Goal: Transaction & Acquisition: Purchase product/service

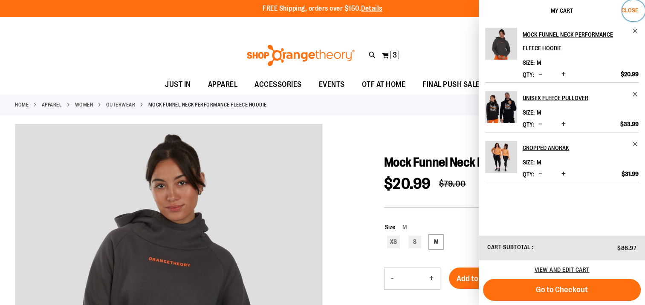
click at [630, 11] on span "Close" at bounding box center [630, 10] width 17 height 7
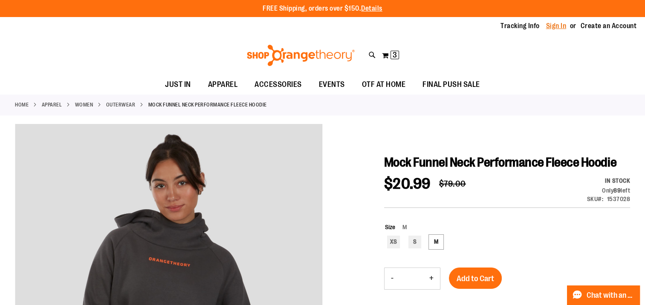
click at [559, 22] on link "Sign In" at bounding box center [556, 25] width 20 height 9
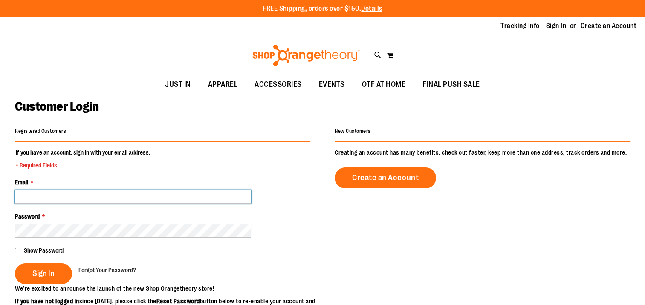
click at [185, 200] on input "Email *" at bounding box center [133, 197] width 236 height 14
click at [123, 190] on input "Email *" at bounding box center [133, 197] width 236 height 14
type input "**********"
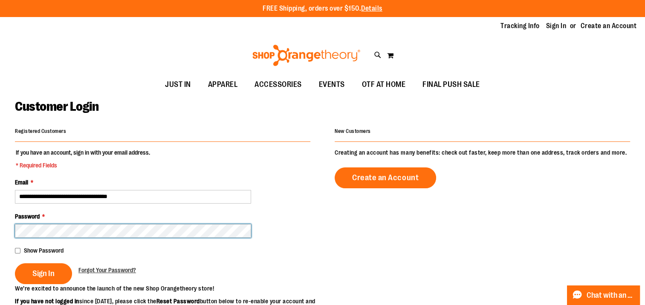
click at [15, 263] on button "Sign In" at bounding box center [43, 273] width 57 height 21
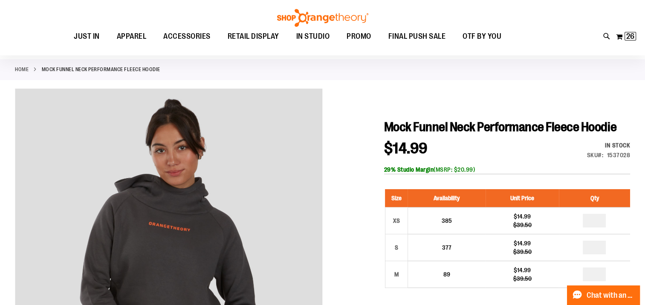
scroll to position [85, 0]
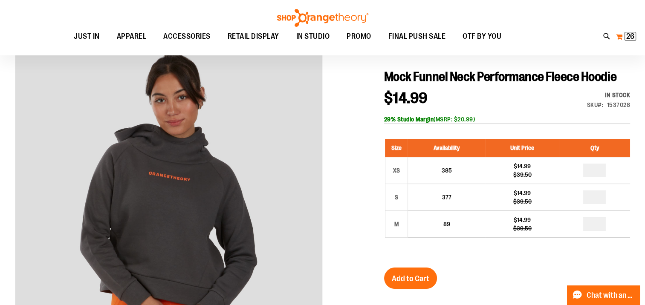
click at [630, 33] on span "26" at bounding box center [630, 36] width 8 height 9
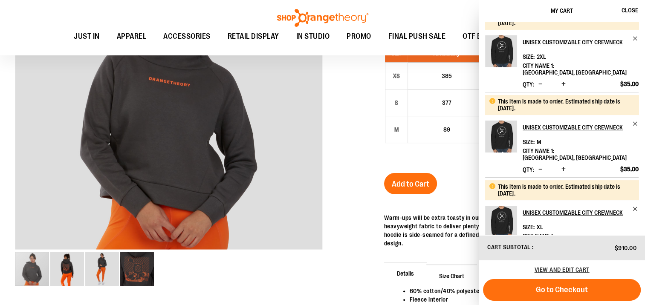
scroll to position [171, 0]
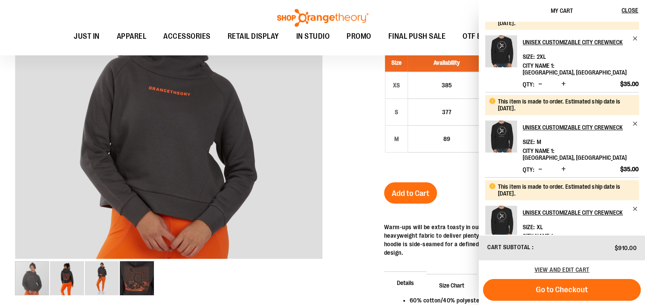
click at [630, 177] on li "This item is made to order. Estimated ship date is 9/30/25. Unisex Customizable…" at bounding box center [561, 220] width 153 height 86
click at [633, 121] on span "Remove item" at bounding box center [635, 124] width 6 height 6
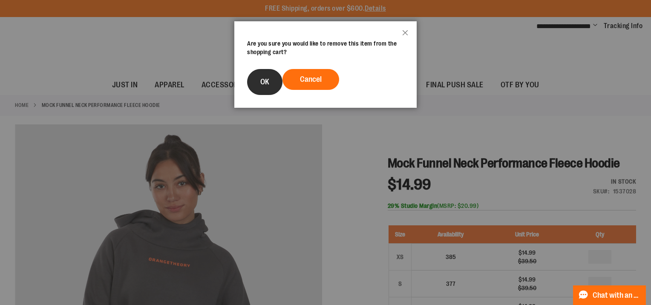
click at [256, 86] on button "OK" at bounding box center [264, 82] width 35 height 26
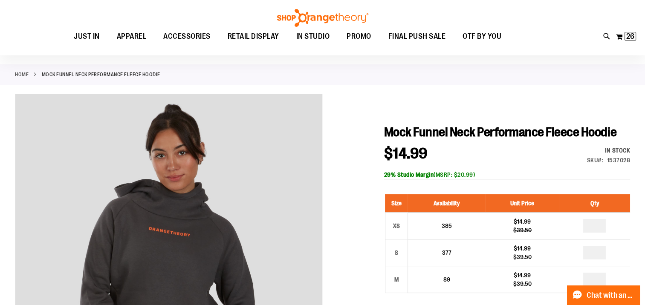
scroll to position [128, 0]
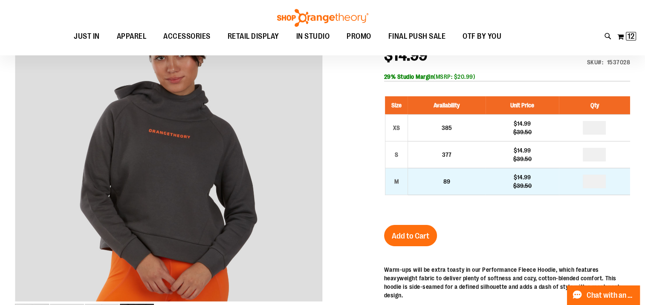
click at [481, 179] on td "89" at bounding box center [447, 181] width 78 height 27
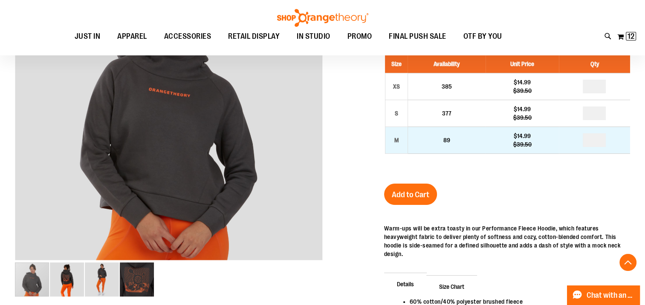
scroll to position [213, 0]
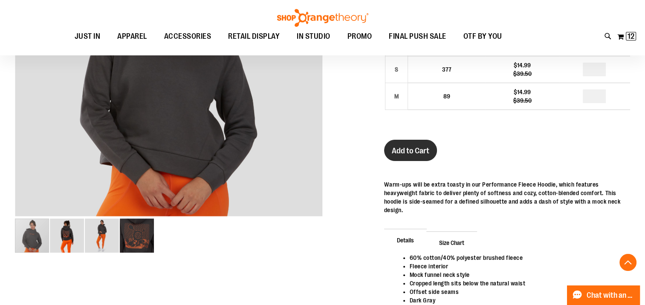
click at [423, 152] on span "Add to Cart" at bounding box center [411, 150] width 38 height 9
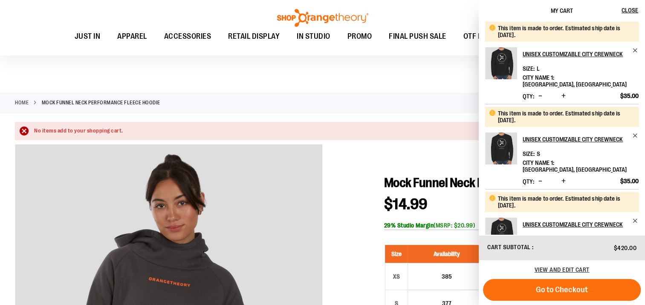
scroll to position [0, 0]
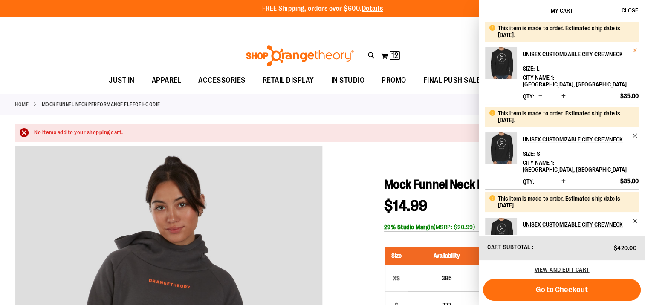
click at [633, 49] on span "Remove item" at bounding box center [635, 50] width 6 height 6
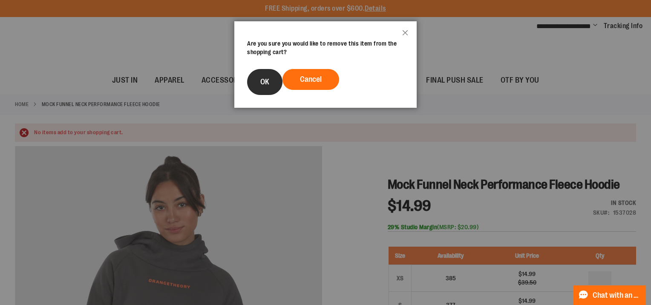
click at [253, 88] on button "OK" at bounding box center [264, 82] width 35 height 26
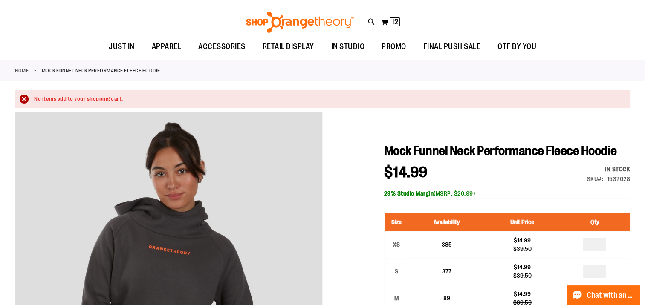
scroll to position [85, 0]
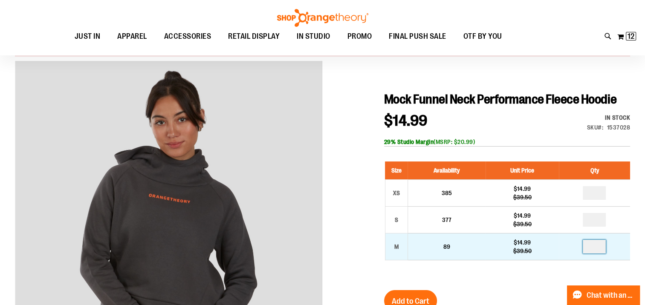
click at [598, 251] on input "number" at bounding box center [594, 247] width 23 height 14
type input "*"
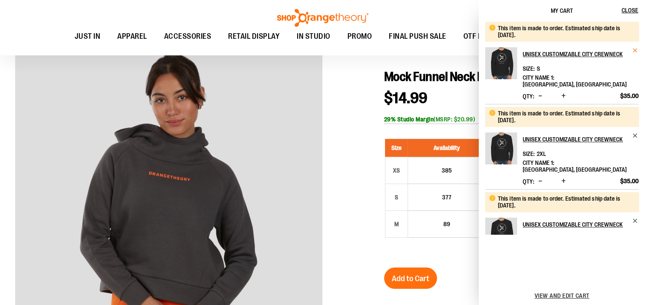
click at [632, 51] on span "Remove item" at bounding box center [635, 50] width 6 height 6
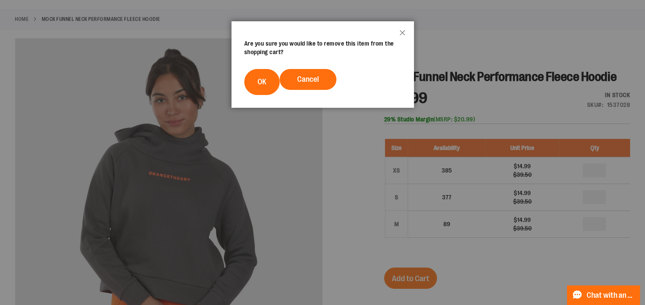
scroll to position [0, 0]
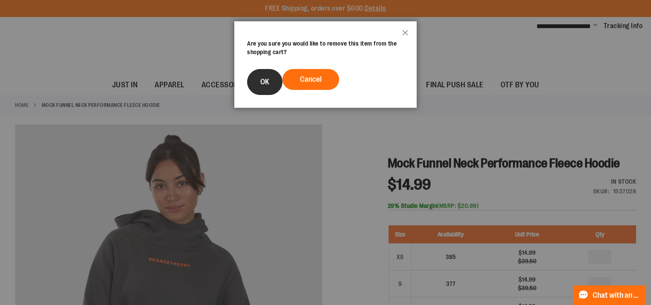
click at [257, 83] on button "OK" at bounding box center [264, 82] width 35 height 26
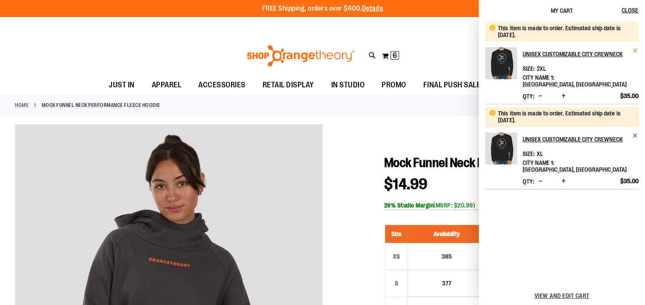
click at [634, 51] on span "Remove item" at bounding box center [635, 50] width 6 height 6
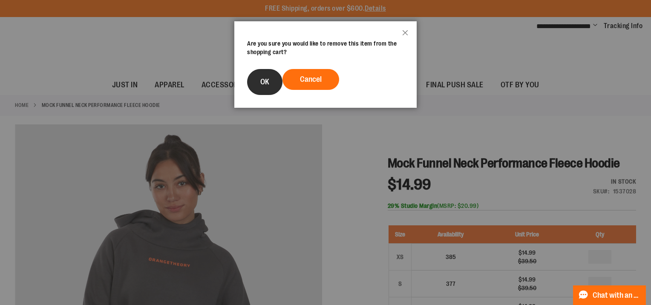
click at [261, 81] on span "OK" at bounding box center [264, 82] width 9 height 9
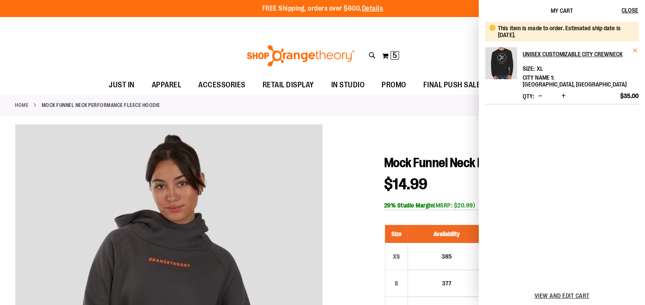
click at [635, 49] on span "Remove item" at bounding box center [635, 50] width 6 height 6
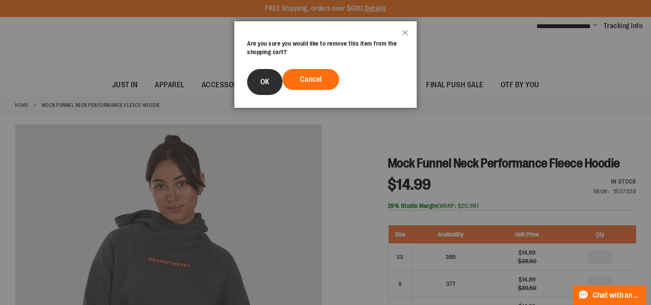
click at [266, 87] on button "OK" at bounding box center [264, 82] width 35 height 26
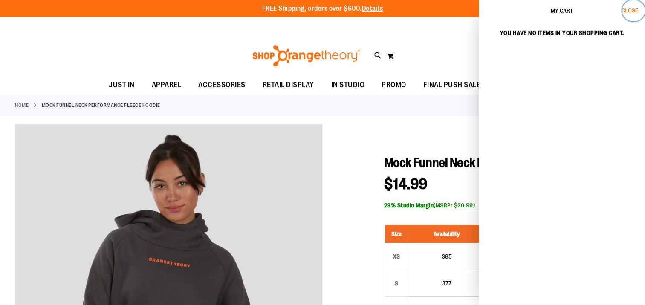
click at [633, 8] on span "Close" at bounding box center [630, 10] width 17 height 7
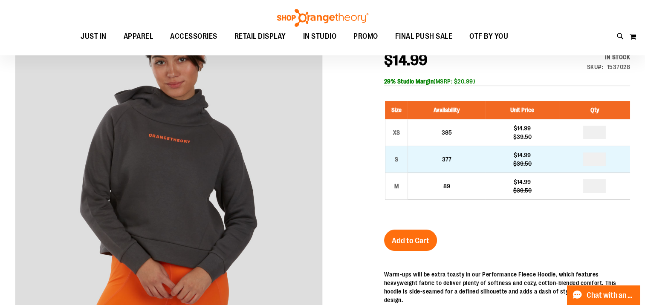
scroll to position [127, 0]
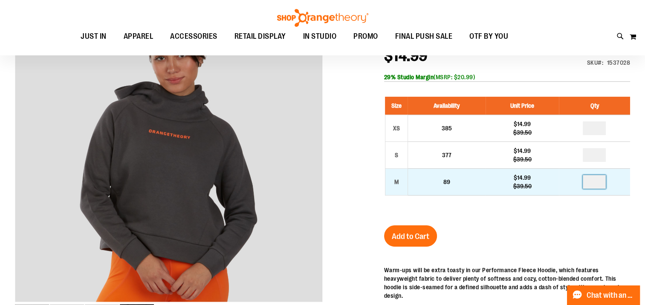
click at [600, 182] on input "number" at bounding box center [594, 182] width 23 height 14
type input "*"
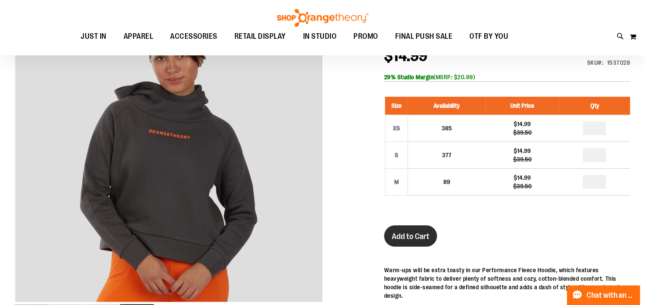
click at [411, 234] on span "Add to Cart" at bounding box center [411, 236] width 38 height 9
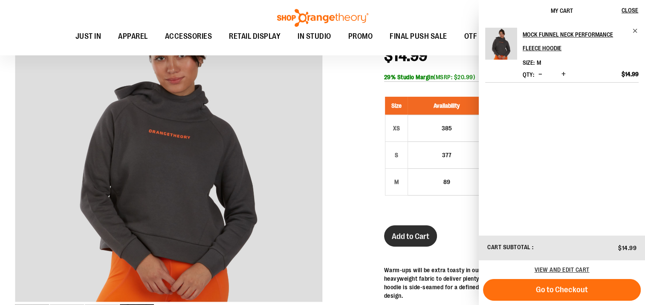
scroll to position [0, 0]
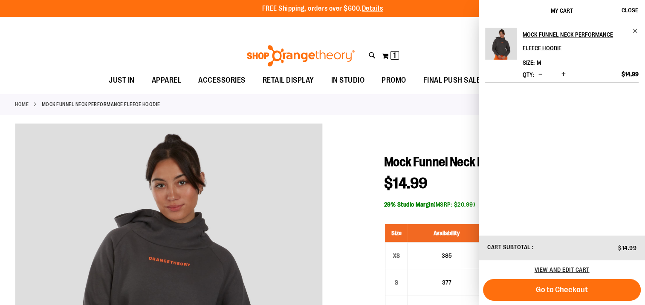
click at [51, 45] on div "Toggle Nav Search Popular Suggestions Advanced Search" at bounding box center [322, 53] width 645 height 35
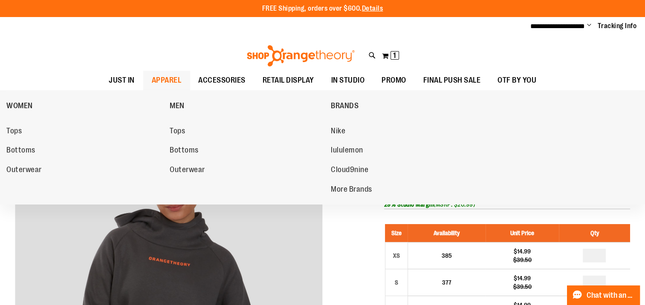
click at [169, 77] on span "APPAREL" at bounding box center [167, 80] width 30 height 19
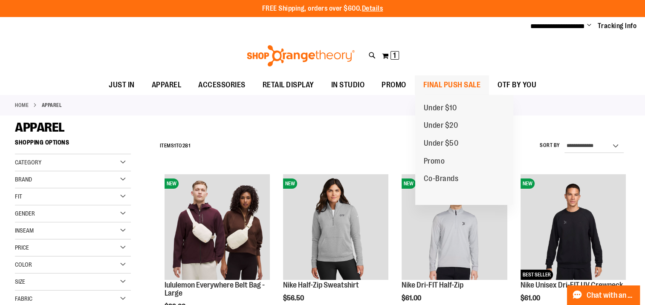
click at [430, 87] on span "FINAL PUSH SALE" at bounding box center [452, 84] width 58 height 19
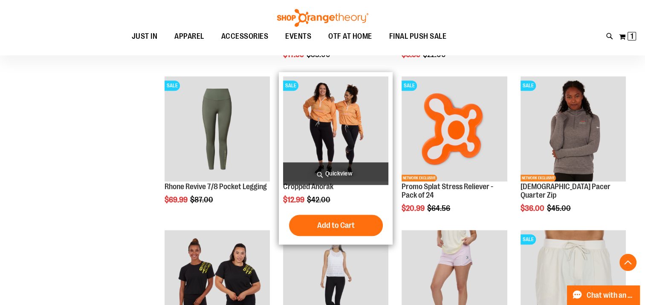
scroll to position [724, 0]
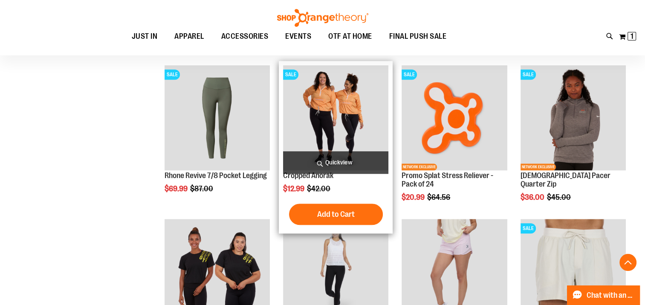
click at [355, 130] on img "product" at bounding box center [335, 117] width 105 height 105
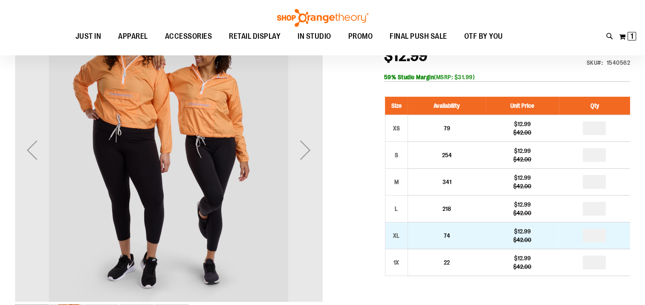
scroll to position [127, 0]
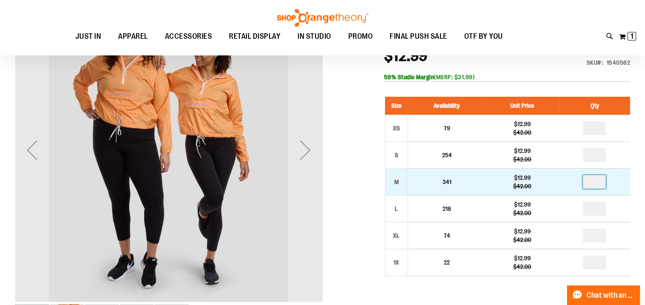
click at [598, 183] on input "number" at bounding box center [594, 182] width 23 height 14
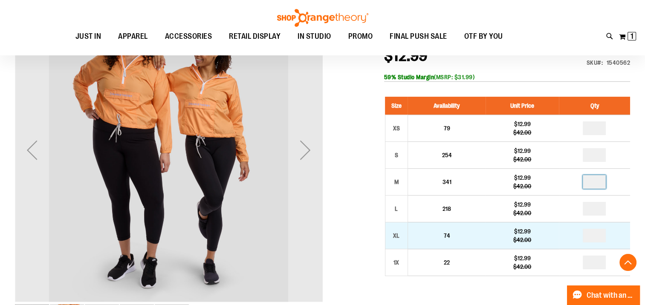
scroll to position [170, 0]
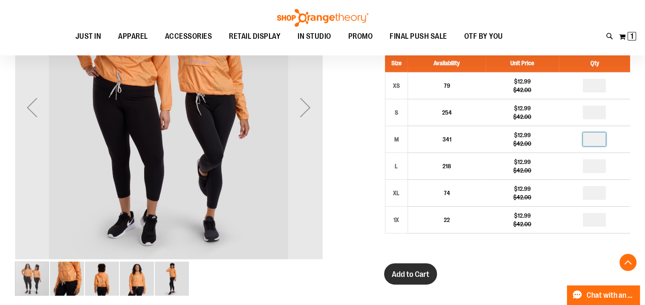
type input "*"
click at [412, 273] on span "Add to Cart" at bounding box center [411, 274] width 38 height 9
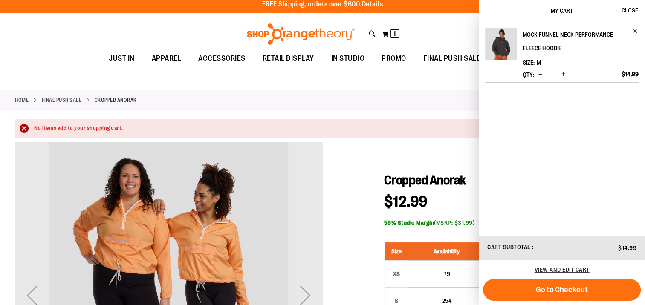
scroll to position [0, 0]
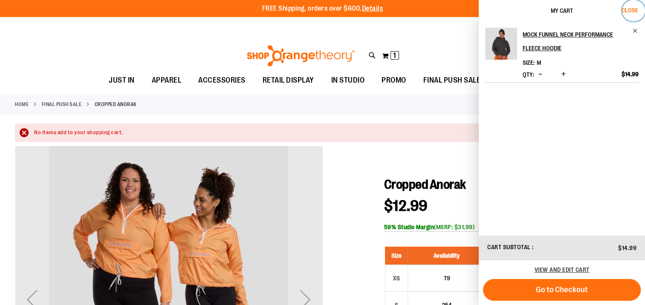
click at [625, 6] on button "Close" at bounding box center [633, 10] width 23 height 21
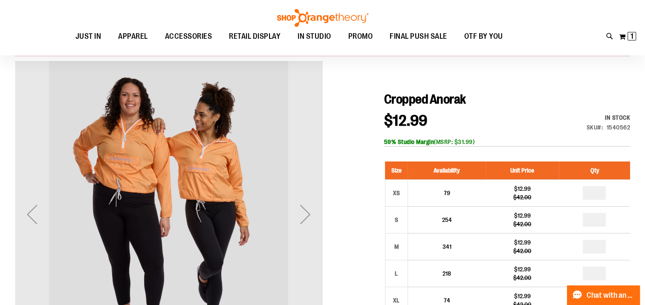
scroll to position [171, 0]
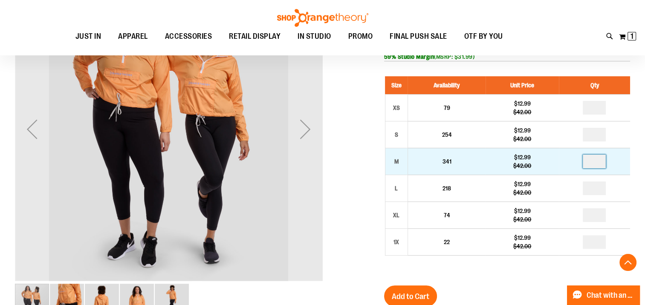
click at [598, 162] on input "number" at bounding box center [594, 162] width 23 height 14
type input "*"
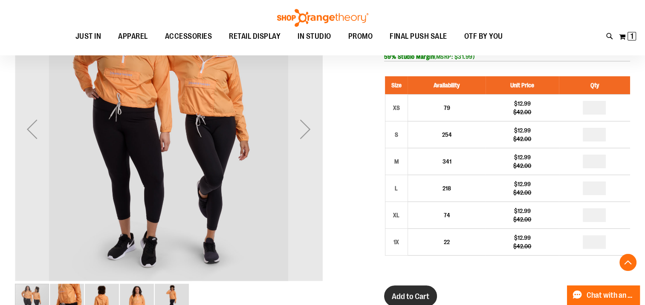
click at [417, 293] on span "Add to Cart" at bounding box center [411, 296] width 38 height 9
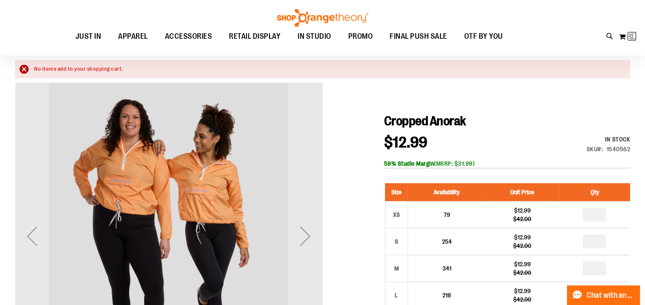
scroll to position [0, 0]
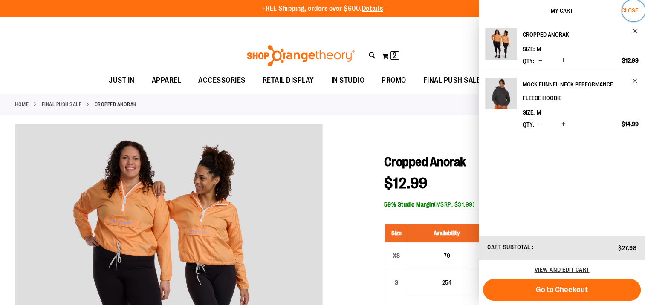
click at [632, 12] on span "Close" at bounding box center [630, 10] width 17 height 7
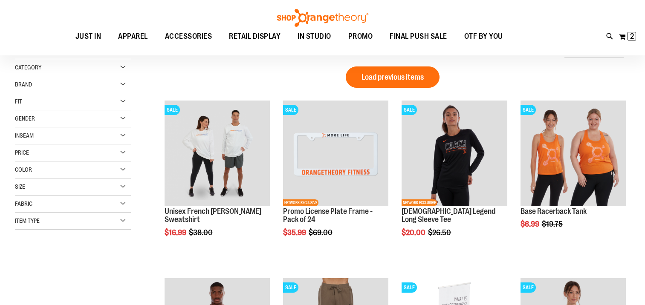
scroll to position [255, 0]
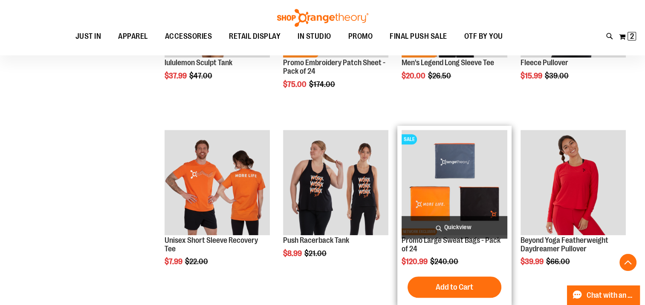
scroll to position [724, 0]
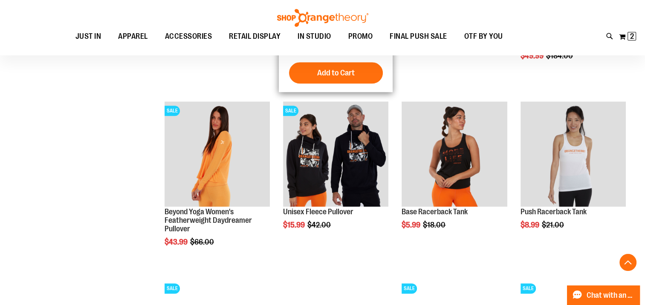
scroll to position [1108, 0]
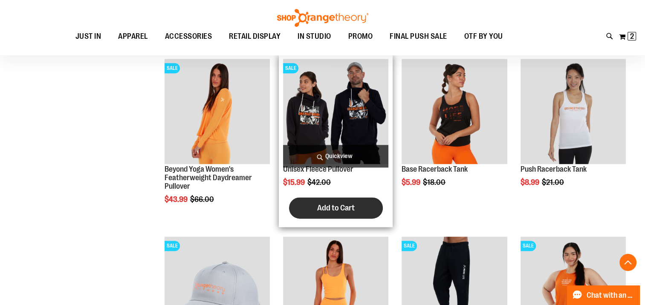
click at [346, 211] on span "Add to Cart" at bounding box center [336, 207] width 38 height 9
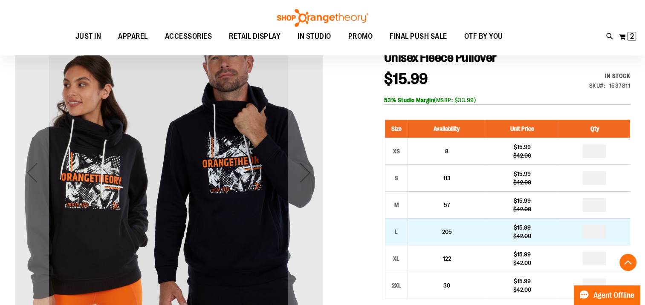
scroll to position [150, 0]
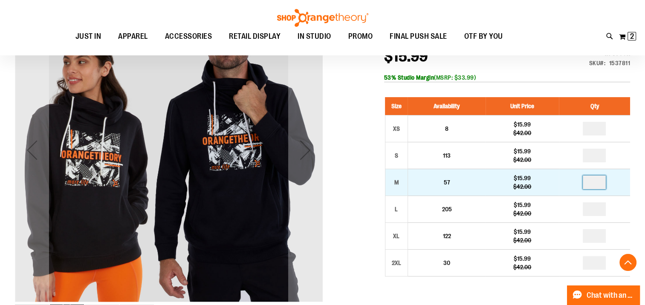
click at [604, 185] on input "number" at bounding box center [594, 183] width 23 height 14
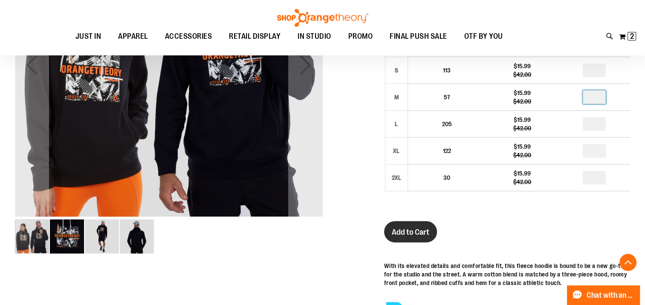
type input "*"
click at [411, 232] on span "Add to Cart" at bounding box center [411, 232] width 38 height 9
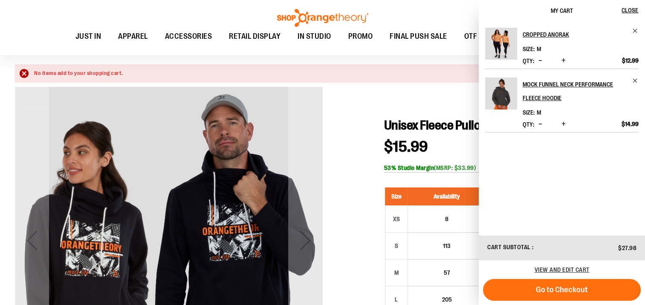
scroll to position [171, 0]
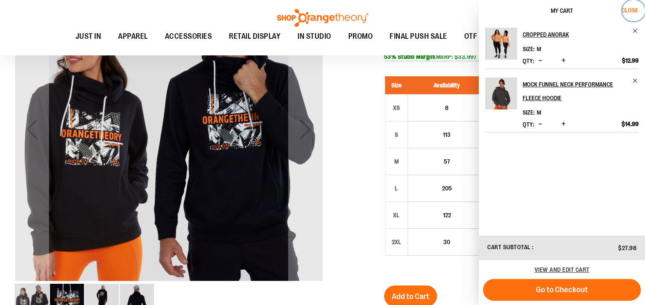
click at [635, 7] on span "Close" at bounding box center [630, 10] width 17 height 7
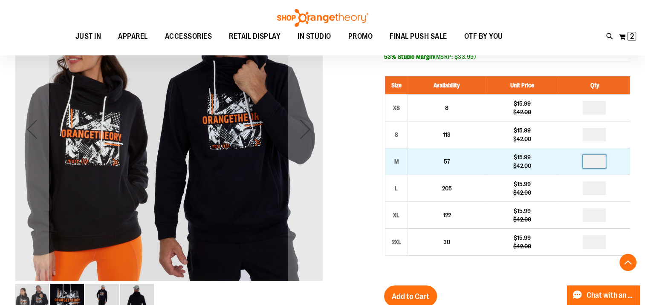
click at [597, 165] on input "number" at bounding box center [594, 162] width 23 height 14
type input "*"
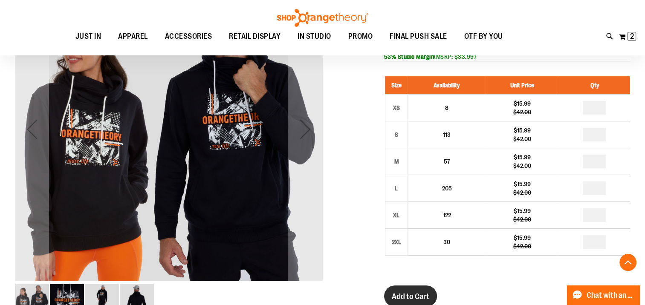
click at [404, 298] on span "Add to Cart" at bounding box center [411, 296] width 38 height 9
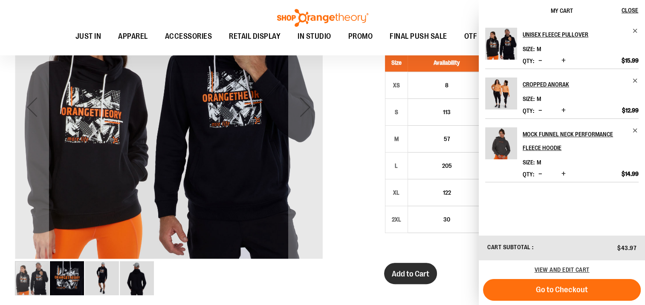
scroll to position [150, 0]
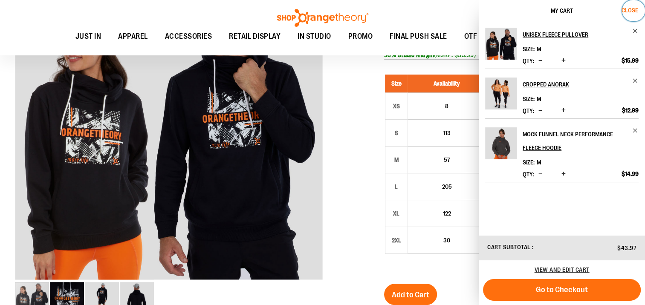
click at [633, 12] on span "Close" at bounding box center [630, 10] width 17 height 7
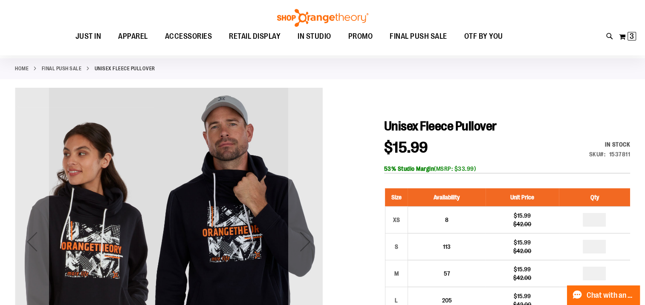
scroll to position [0, 0]
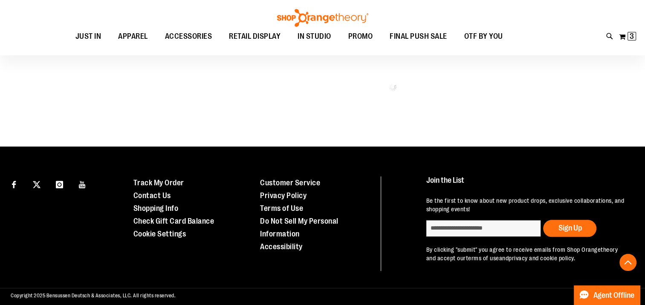
scroll to position [641, 0]
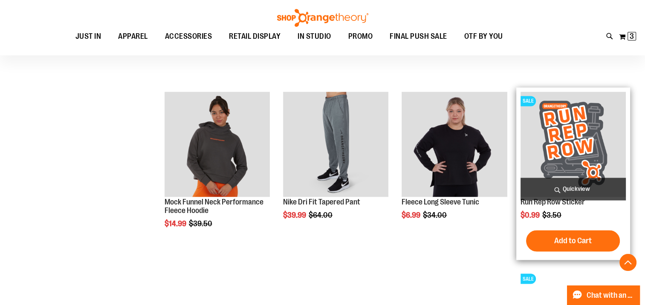
scroll to position [1323, 0]
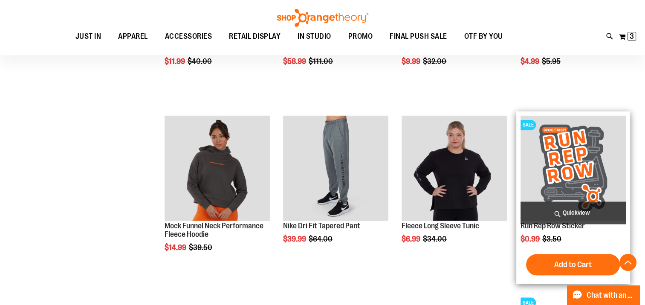
click at [572, 150] on img "product" at bounding box center [572, 168] width 105 height 105
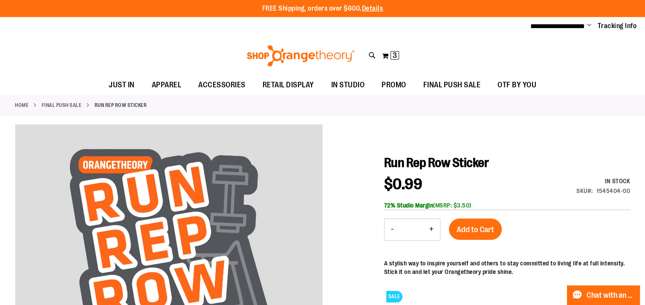
click at [393, 229] on button "-" at bounding box center [392, 229] width 15 height 21
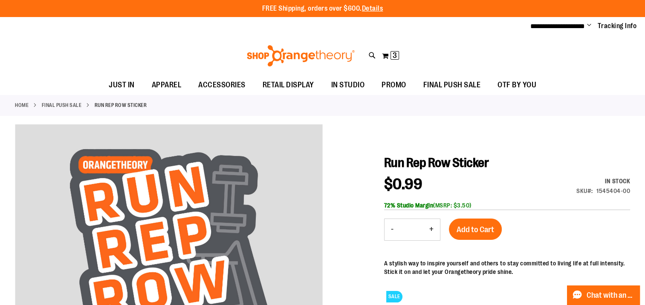
click at [393, 229] on button "-" at bounding box center [392, 229] width 15 height 21
type input "*"
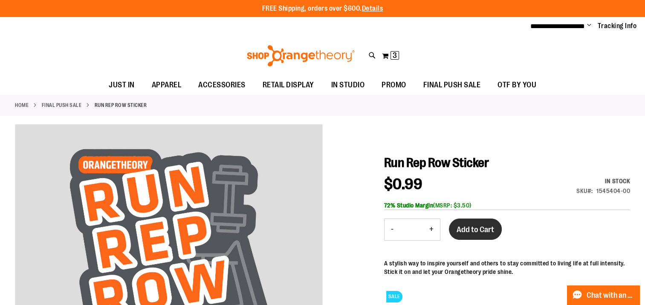
click at [491, 232] on span "Add to Cart" at bounding box center [476, 229] width 38 height 9
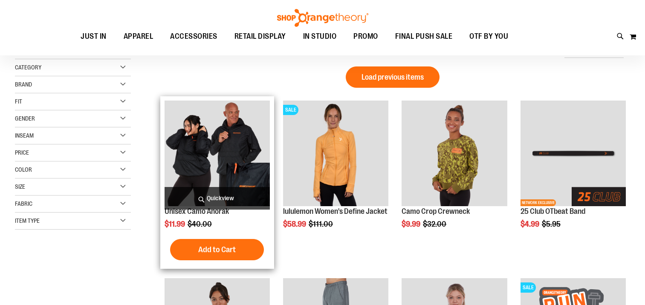
scroll to position [34, 0]
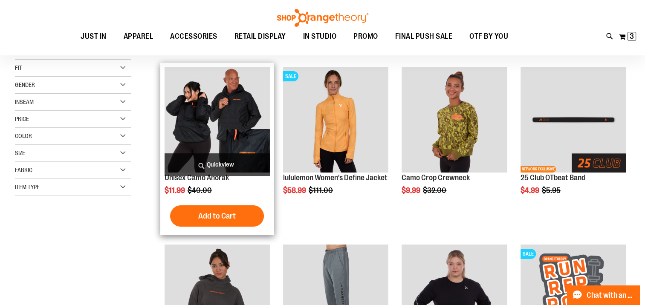
click at [184, 113] on img "product" at bounding box center [217, 119] width 105 height 105
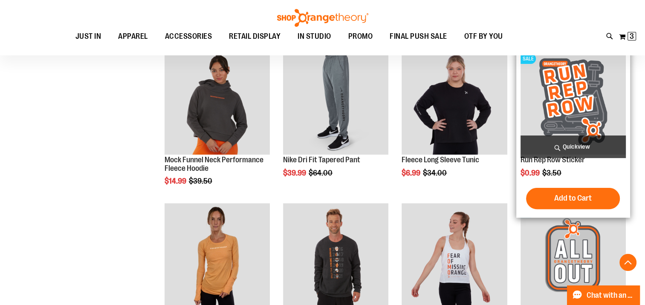
scroll to position [206, 0]
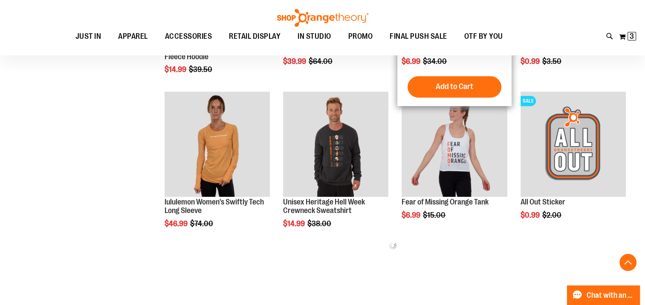
scroll to position [334, 0]
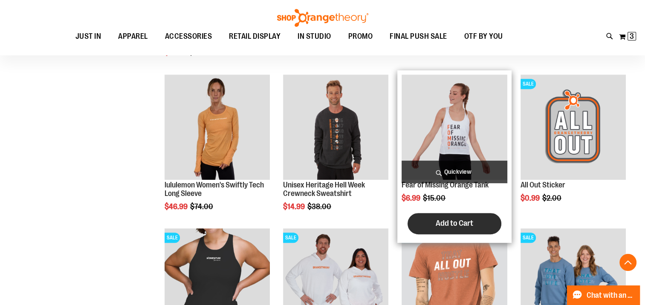
click at [463, 225] on span "Add to Cart" at bounding box center [455, 223] width 38 height 9
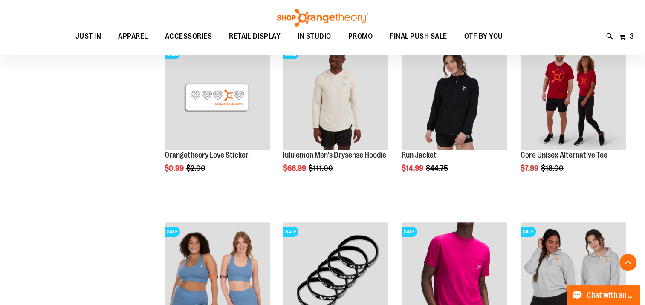
scroll to position [138, 0]
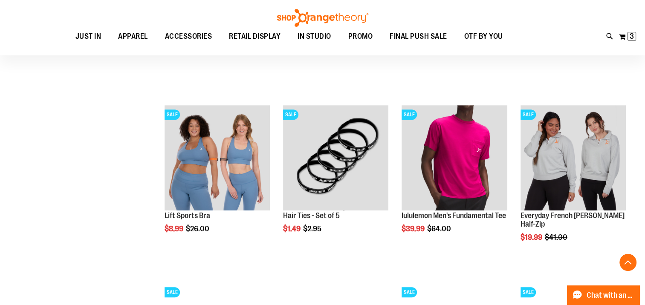
scroll to position [393, 0]
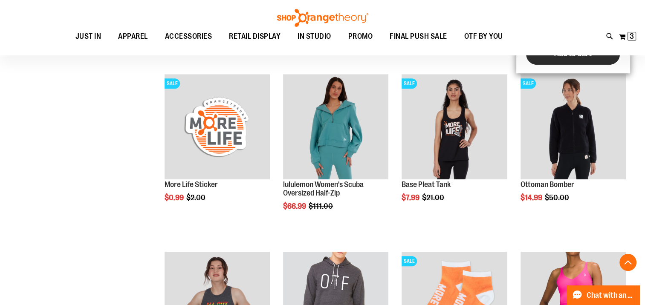
scroll to position [564, 0]
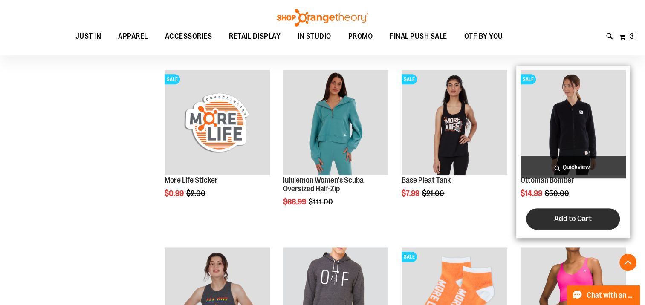
click at [581, 213] on button "Add to Cart" at bounding box center [573, 218] width 94 height 21
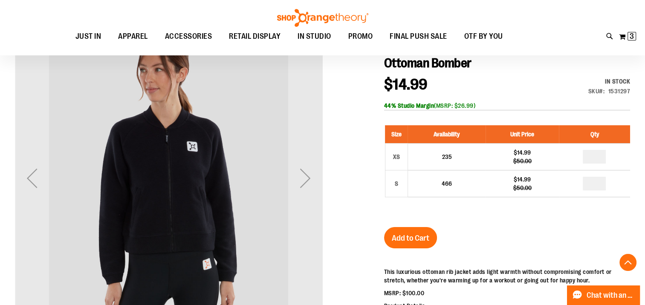
scroll to position [107, 0]
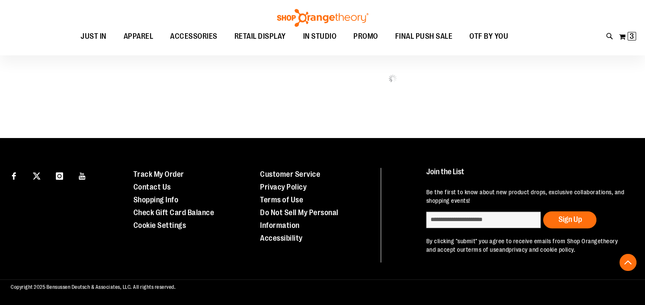
scroll to position [463, 0]
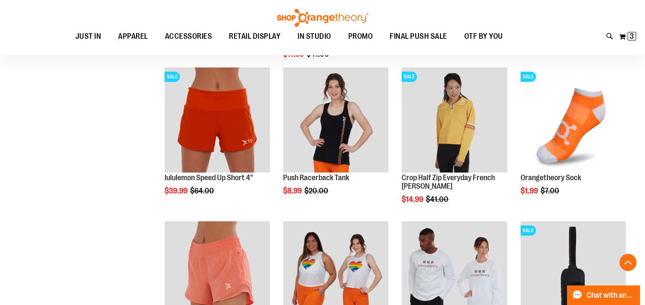
scroll to position [633, 0]
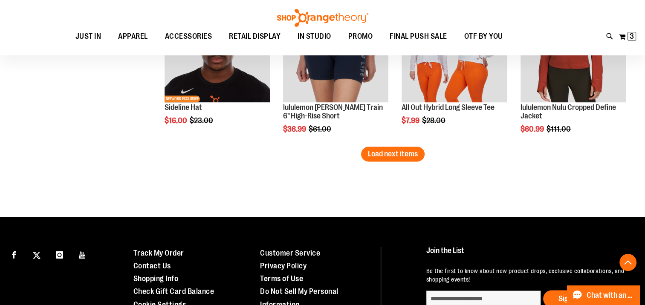
scroll to position [1315, 0]
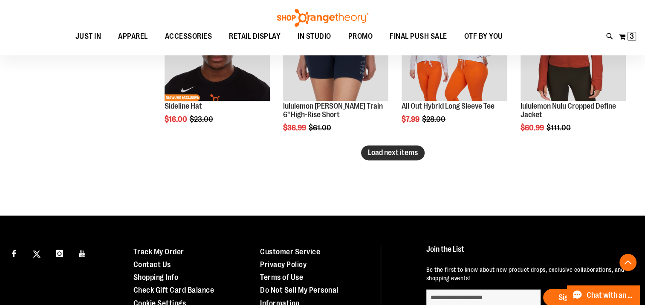
click at [386, 156] on span "Load next items" at bounding box center [393, 152] width 50 height 9
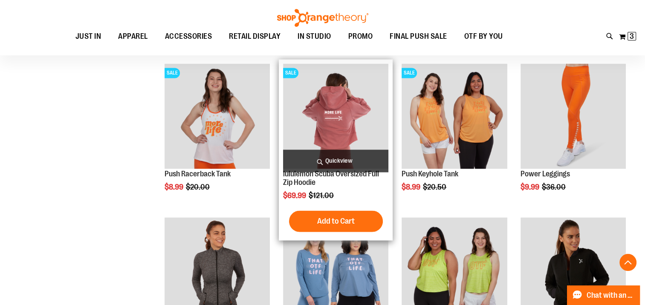
scroll to position [1486, 0]
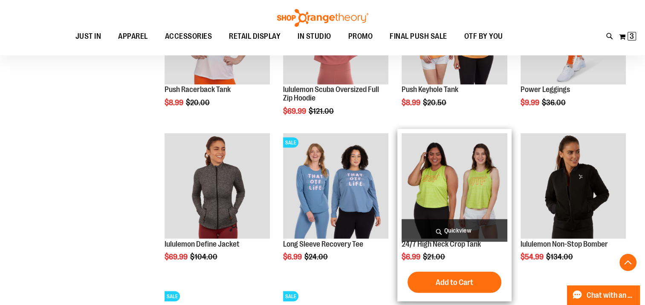
click at [467, 199] on img "product" at bounding box center [454, 185] width 105 height 105
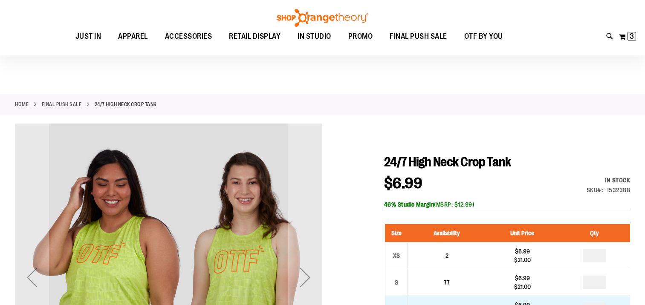
scroll to position [85, 0]
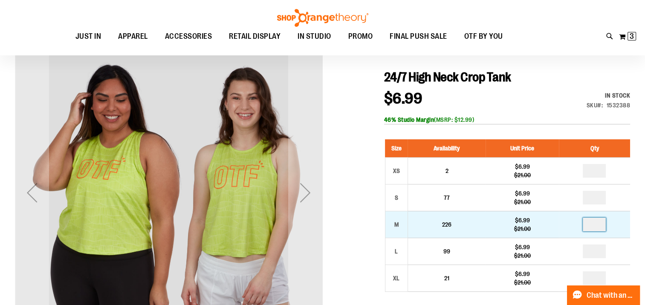
click at [598, 225] on input "number" at bounding box center [594, 225] width 23 height 14
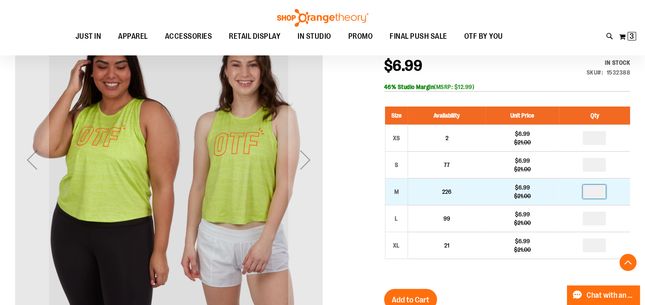
scroll to position [213, 0]
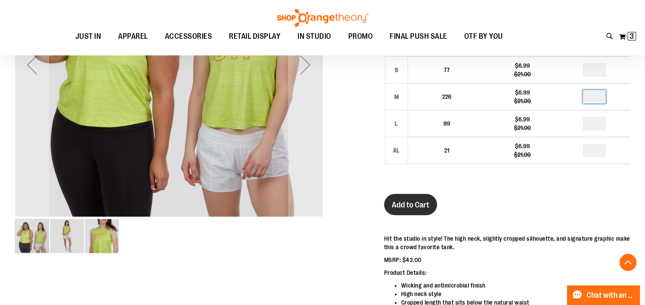
type input "*"
click at [418, 199] on button "Add to Cart" at bounding box center [410, 204] width 53 height 21
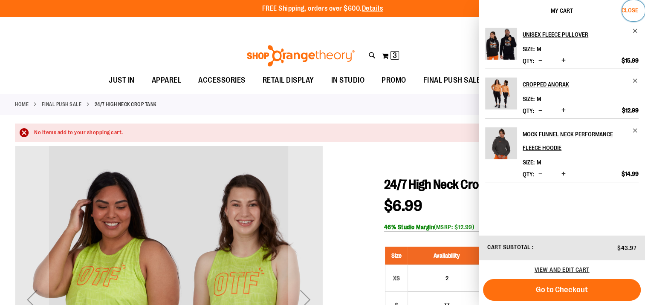
click at [631, 10] on span "Close" at bounding box center [630, 10] width 17 height 7
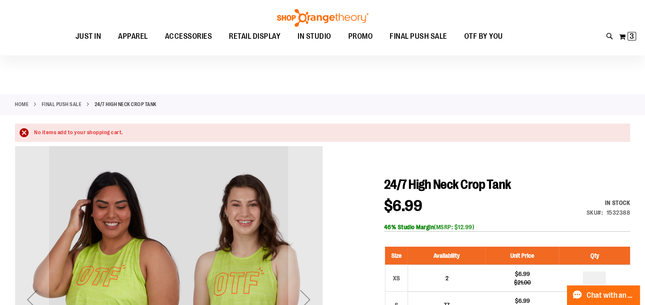
scroll to position [128, 0]
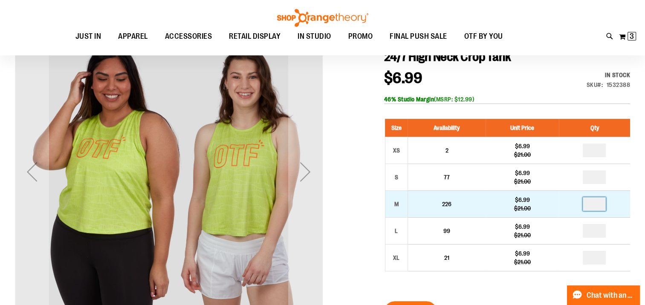
click at [601, 203] on input "number" at bounding box center [594, 204] width 23 height 14
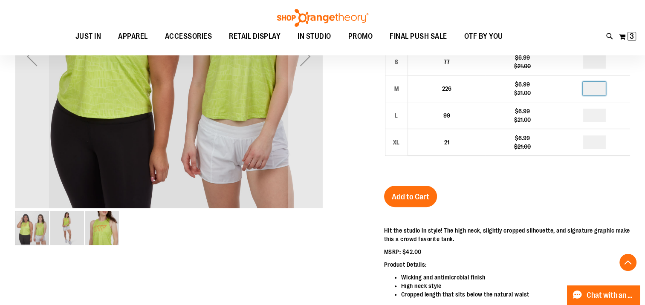
scroll to position [256, 0]
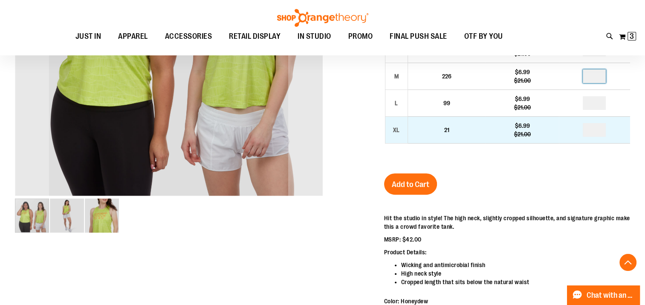
type input "*"
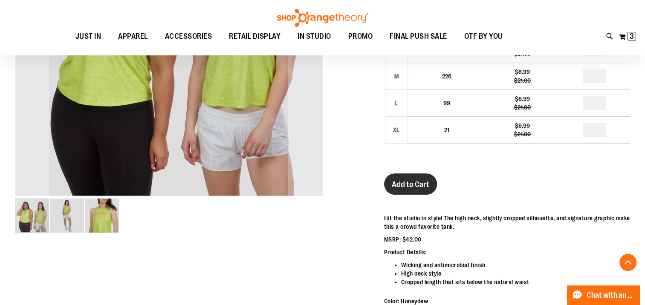
click at [389, 182] on button "Add to Cart" at bounding box center [410, 183] width 53 height 21
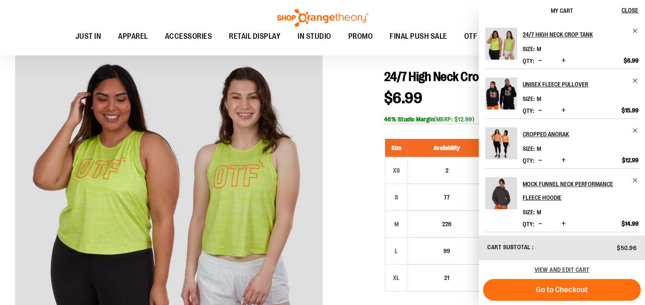
scroll to position [265, 0]
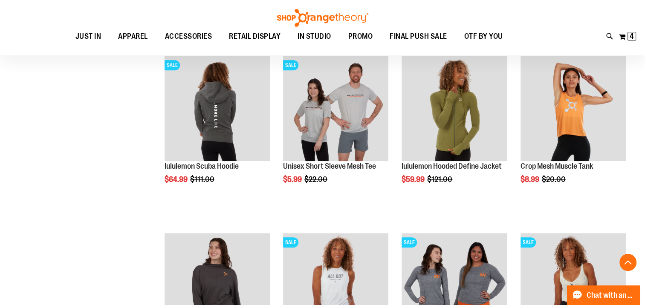
scroll to position [852, 0]
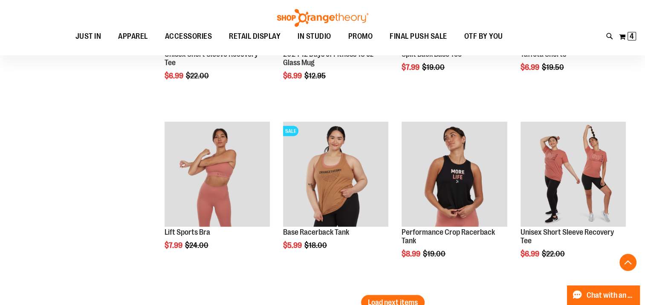
scroll to position [1619, 0]
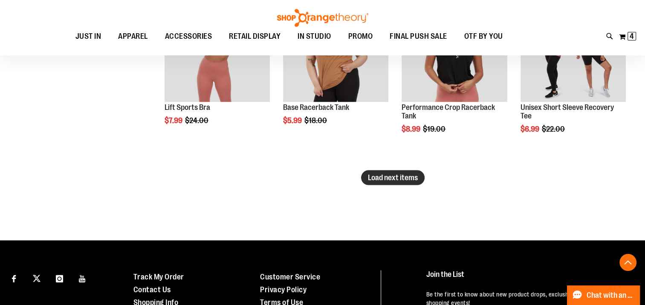
click at [384, 178] on span "Load next items" at bounding box center [393, 177] width 50 height 9
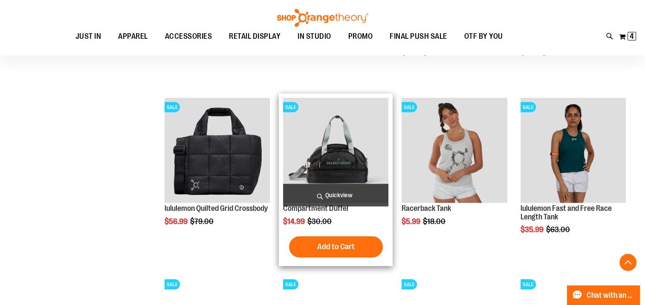
scroll to position [1705, 0]
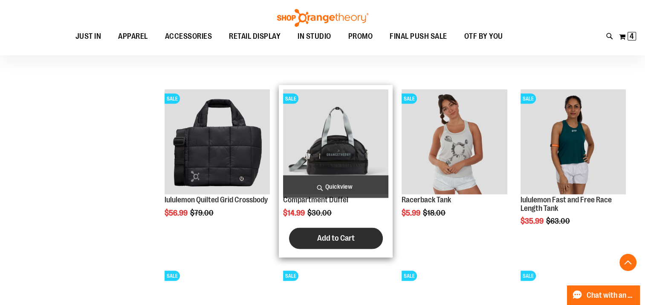
click at [350, 231] on button "Add to Cart" at bounding box center [336, 238] width 94 height 21
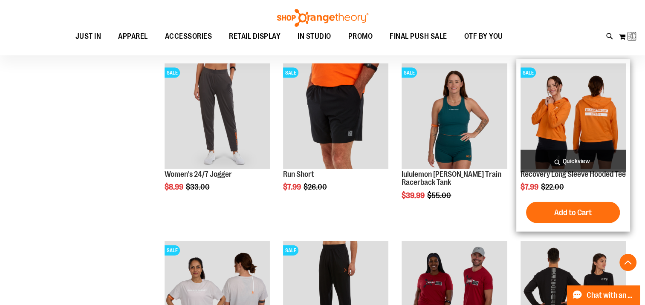
scroll to position [1918, 0]
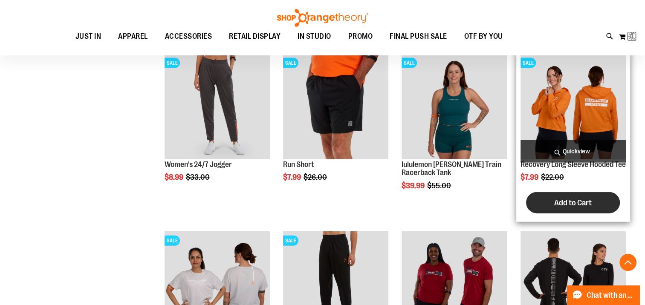
click at [575, 207] on span "Add to Cart" at bounding box center [573, 202] width 38 height 9
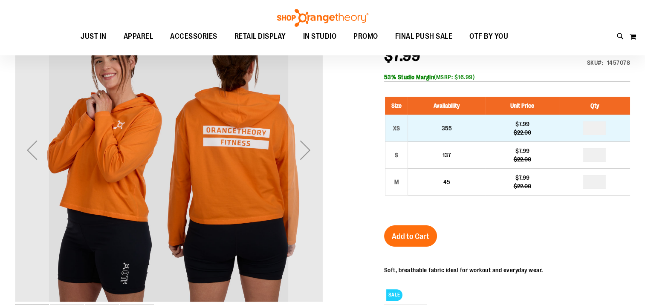
scroll to position [127, 0]
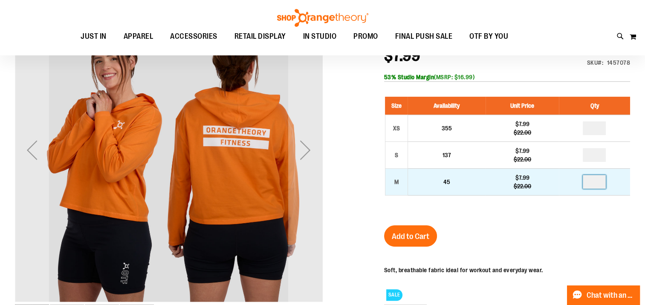
click at [598, 182] on input "number" at bounding box center [594, 182] width 23 height 14
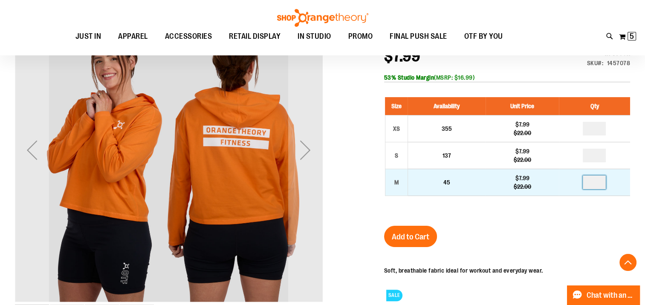
type input "*"
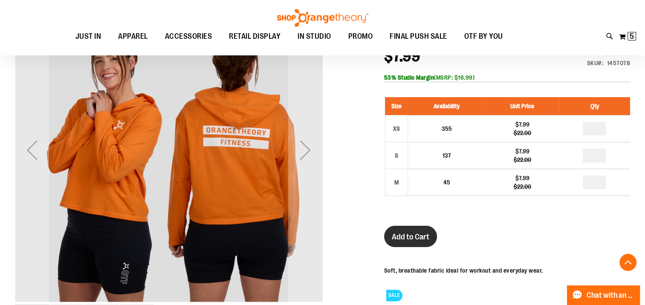
click at [418, 238] on span "Add to Cart" at bounding box center [411, 236] width 38 height 9
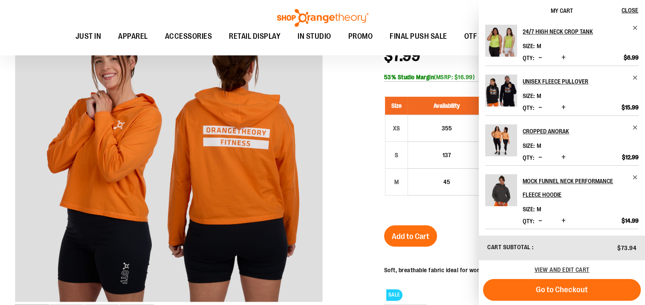
scroll to position [170, 0]
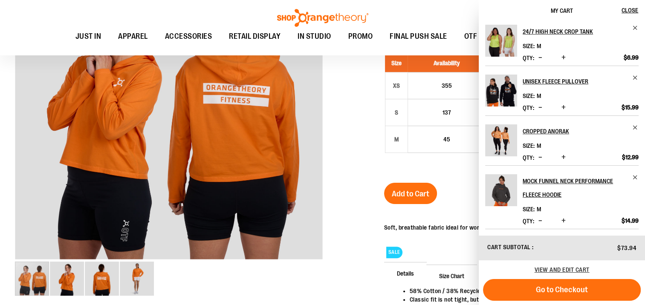
click at [627, 121] on li "Cropped Anorak Size M Qty *" at bounding box center [561, 141] width 153 height 50
click at [632, 126] on span "Remove item" at bounding box center [635, 127] width 6 height 6
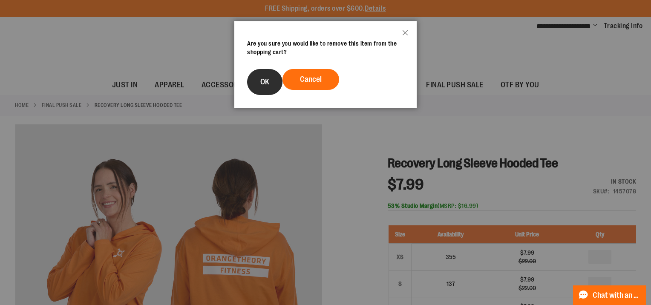
click at [272, 87] on button "OK" at bounding box center [264, 82] width 35 height 26
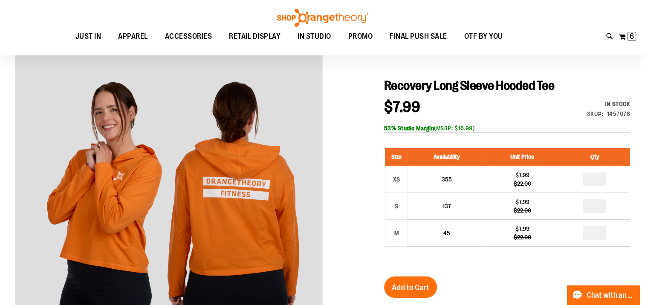
scroll to position [85, 0]
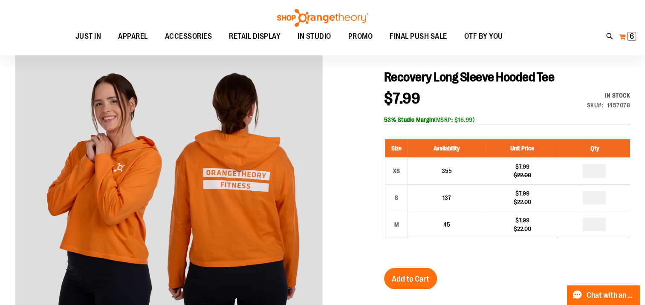
click at [633, 34] on span "6" at bounding box center [632, 36] width 4 height 9
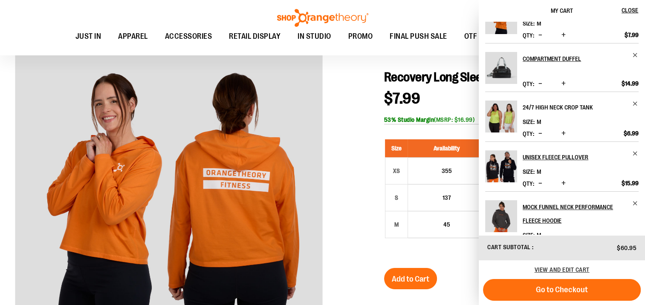
scroll to position [52, 0]
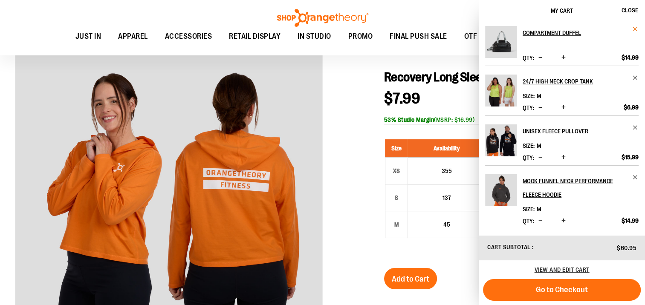
click at [634, 30] on span "Remove item" at bounding box center [635, 29] width 6 height 6
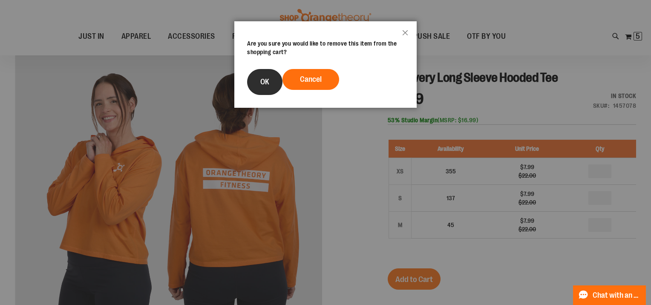
click at [260, 84] on span "OK" at bounding box center [264, 82] width 9 height 9
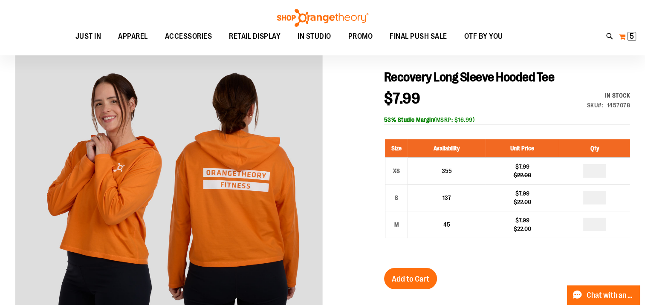
click at [622, 36] on button "My Cart 5 5 items" at bounding box center [628, 37] width 18 height 14
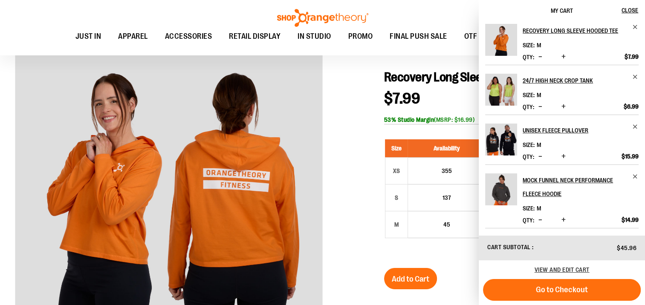
scroll to position [0, 0]
